Goal: Task Accomplishment & Management: Manage account settings

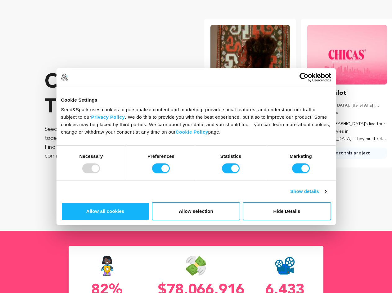
click at [100, 173] on div at bounding box center [91, 168] width 18 height 10
click at [170, 173] on input "Preferences" at bounding box center [161, 168] width 18 height 10
checkbox input "false"
click at [232, 173] on input "Statistics" at bounding box center [231, 168] width 18 height 10
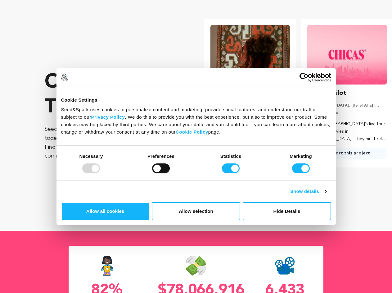
checkbox input "false"
click at [292, 173] on input "Marketing" at bounding box center [301, 168] width 18 height 10
checkbox input "false"
click at [326, 195] on link "Show details" at bounding box center [308, 191] width 36 height 7
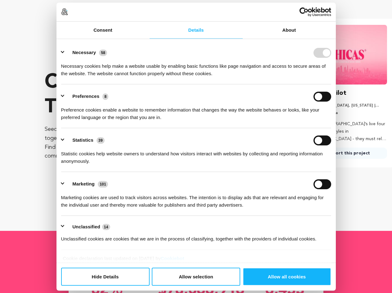
click at [331, 84] on li "Necessary 58 Necessary cookies help make a website usable by enabling basic fun…" at bounding box center [196, 63] width 270 height 44
click at [334, 232] on ul "Necessary 58 Necessary cookies help make a website usable by enabling basic fun…" at bounding box center [196, 145] width 276 height 209
click at [343, 252] on div "82% Success Rate $78,066,916 Raised 6,433 Projects Created" at bounding box center [196, 277] width 382 height 93
